Goal: Find specific page/section: Locate a particular part of the current website

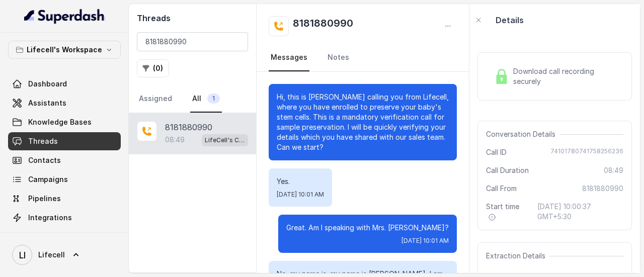
scroll to position [50, 0]
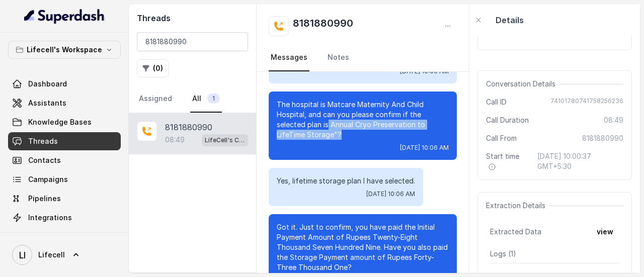
click at [67, 137] on link "Threads" at bounding box center [64, 141] width 113 height 18
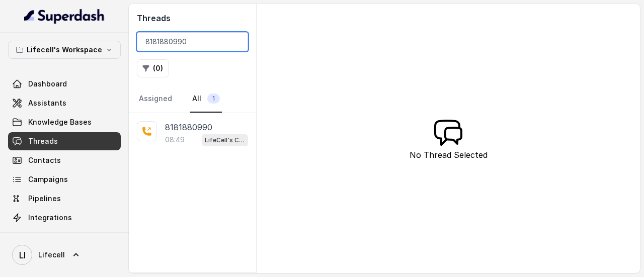
click at [235, 39] on input "8181880990" at bounding box center [192, 41] width 111 height 19
click at [236, 42] on input "8181880990" at bounding box center [192, 41] width 111 height 19
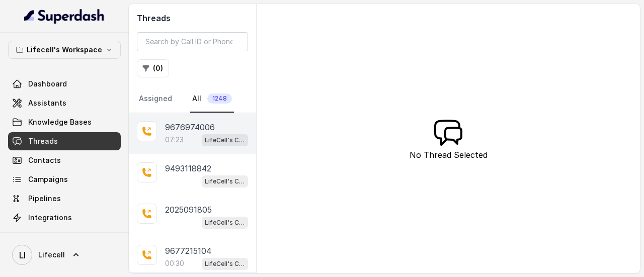
click at [180, 145] on div "9676974006 07:23 LifeCell's Call Assistant" at bounding box center [192, 133] width 127 height 41
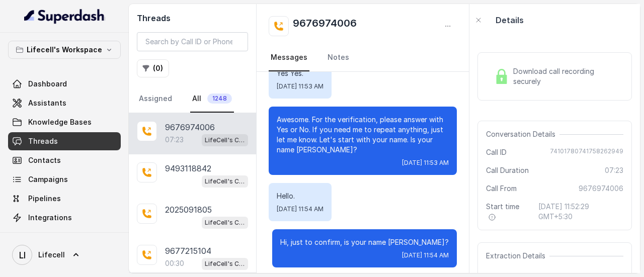
scroll to position [352, 0]
